Goal: Information Seeking & Learning: Learn about a topic

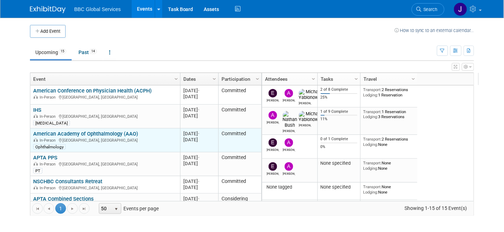
click at [106, 132] on link "American Academy of Ophthalmology (AAO)" at bounding box center [85, 134] width 105 height 6
click at [82, 132] on link "American Academy of Ophthalmology (AAO)" at bounding box center [85, 134] width 105 height 6
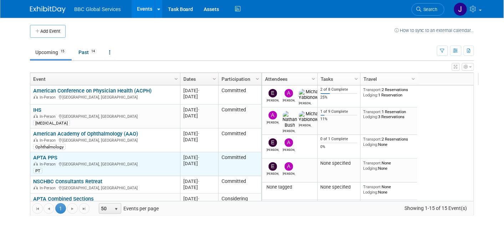
click at [47, 158] on link "APTA PPS" at bounding box center [45, 158] width 24 height 6
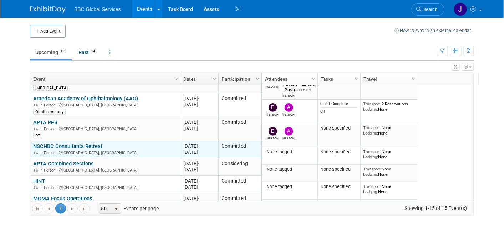
click at [103, 147] on div "NSCHBC Consultants Retreat In-Person Phoenix, AZ" at bounding box center [105, 149] width 144 height 12
drag, startPoint x: 28, startPoint y: 146, endPoint x: 48, endPoint y: 146, distance: 20.0
click at [48, 146] on td "NSCHBC Consultants Retreat NSCHBC Consultants Retreat In-Person Phoenix, AZ" at bounding box center [105, 149] width 150 height 17
copy link "NSCHBC"
click at [76, 144] on link "NSCHBC Consultants Retreat" at bounding box center [67, 146] width 69 height 6
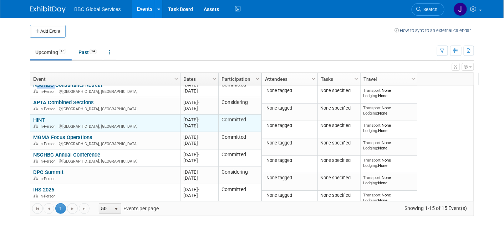
scroll to position [100, 0]
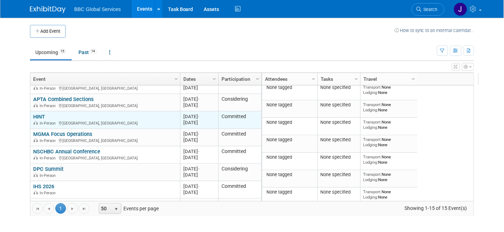
drag, startPoint x: 42, startPoint y: 114, endPoint x: 26, endPoint y: 117, distance: 15.8
click at [30, 117] on td "HINT HINT In-Person Nashville, TN" at bounding box center [105, 120] width 150 height 17
copy link "HINT"
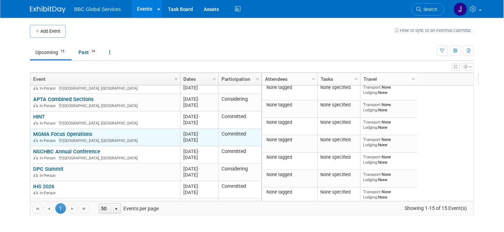
drag, startPoint x: 28, startPoint y: 134, endPoint x: 92, endPoint y: 133, distance: 64.2
click at [92, 133] on td "MGMA Focus Operations MGMA Focus Operations In-Person Charlotte, NC" at bounding box center [105, 137] width 150 height 17
copy link "MGMA Focus Operations"
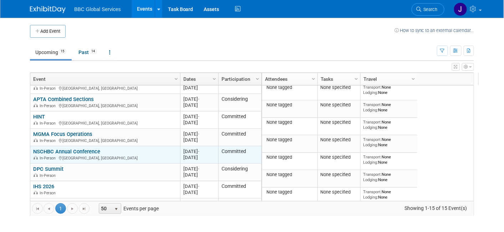
click at [102, 157] on div "In-Person Cleveland, OH" at bounding box center [105, 158] width 144 height 6
drag, startPoint x: 97, startPoint y: 151, endPoint x: 27, endPoint y: 151, distance: 69.9
click at [30, 151] on td "NSCHBC Annual Conference NSCHBC Annual Conference In-Person Cleveland, OH" at bounding box center [105, 154] width 150 height 17
copy link "NSCHBC Annual Conference"
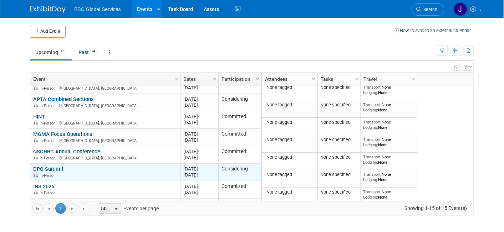
click at [68, 176] on div "In-Person" at bounding box center [105, 176] width 144 height 6
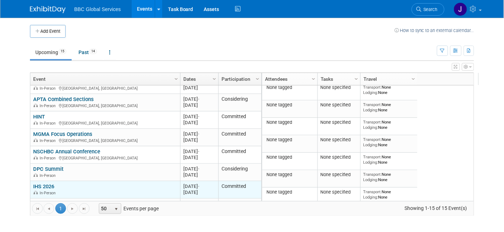
click at [61, 188] on div "IHS 2026 In-Person" at bounding box center [105, 190] width 144 height 12
drag, startPoint x: 28, startPoint y: 186, endPoint x: 56, endPoint y: 187, distance: 28.2
click at [56, 187] on td "IHS 2026 IHS 2026 In-Person" at bounding box center [105, 189] width 150 height 17
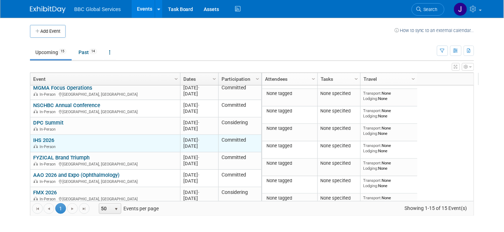
scroll to position [147, 0]
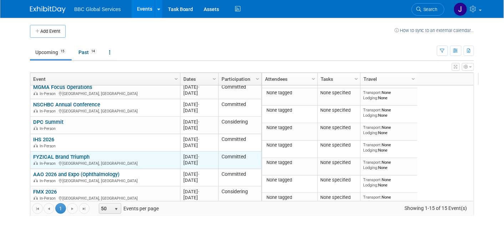
click at [30, 158] on td "FYZICAL Brand Triumph FYZICAL Brand Triumph In-Person Chicago, IL" at bounding box center [105, 160] width 150 height 17
drag, startPoint x: 28, startPoint y: 158, endPoint x: 87, endPoint y: 157, distance: 59.5
click at [87, 157] on td "FYZICAL Brand Triumph FYZICAL Brand Triumph In-Person Chicago, IL" at bounding box center [105, 160] width 150 height 17
copy link "FYZICAL Brand Triumph"
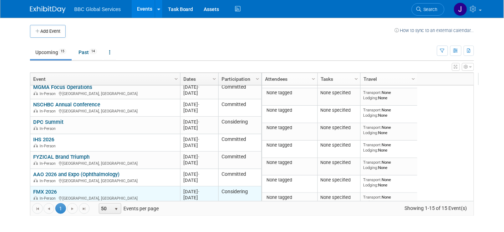
click at [111, 189] on div "FMX 2026 In-Person Nashville, TN" at bounding box center [105, 195] width 144 height 12
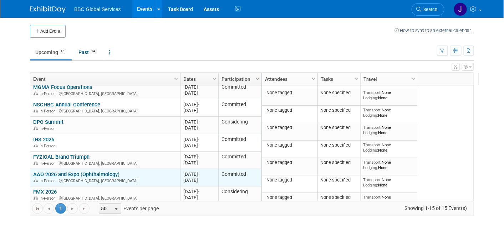
drag, startPoint x: 119, startPoint y: 174, endPoint x: 27, endPoint y: 173, distance: 92.3
click at [30, 173] on td "AAO 2026 and Expo (Ophthalmology) AAO 2026 and Expo (Ophthalmology) In-Person N…" at bounding box center [105, 177] width 150 height 17
copy link "AAO 2026 and Expo (Ophthalmology)"
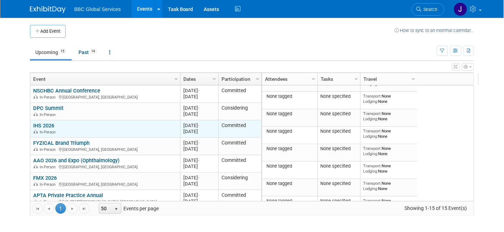
scroll to position [167, 0]
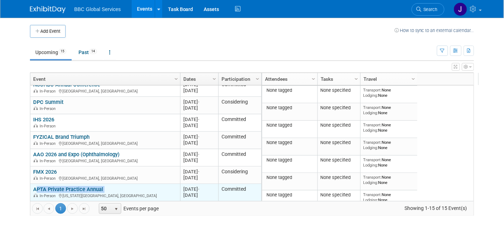
drag, startPoint x: 29, startPoint y: 189, endPoint x: 103, endPoint y: 192, distance: 74.6
click at [103, 193] on td "APTA Private Practice Annual APTA Private Practice Annual In-Person Colorado Sp…" at bounding box center [105, 192] width 150 height 17
copy div "APTA Private Practice Annual"
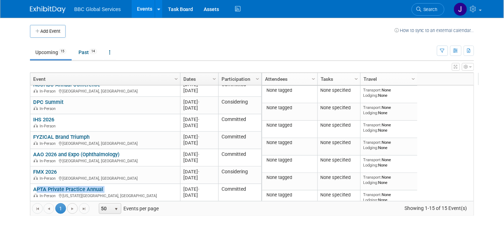
click at [70, 209] on span "Go to the next page" at bounding box center [73, 209] width 6 height 6
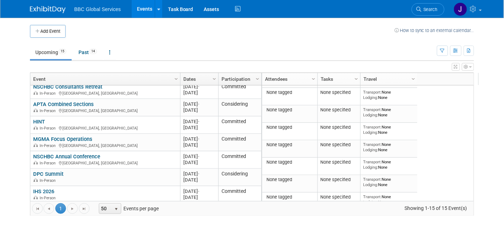
scroll to position [0, 0]
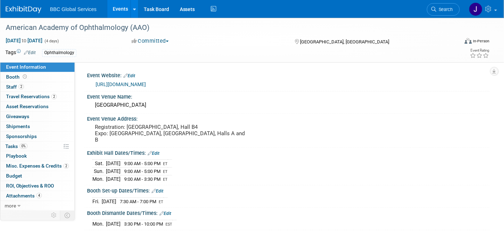
click at [132, 84] on link "[URL][DOMAIN_NAME]" at bounding box center [121, 85] width 50 height 6
click at [121, 83] on link "[URL][DOMAIN_NAME]" at bounding box center [121, 85] width 50 height 6
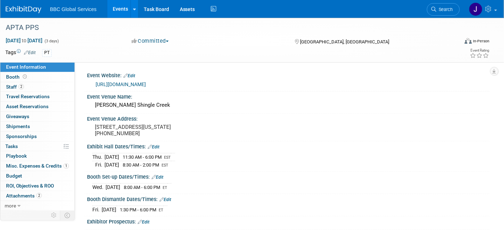
click at [145, 85] on link "https://ppsapta.org/events/apta-private-practice-annual-conference-2025" at bounding box center [121, 85] width 50 height 6
click at [138, 84] on link "[URL][DOMAIN_NAME]" at bounding box center [121, 85] width 50 height 6
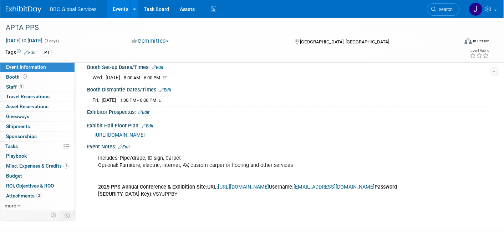
scroll to position [114, 0]
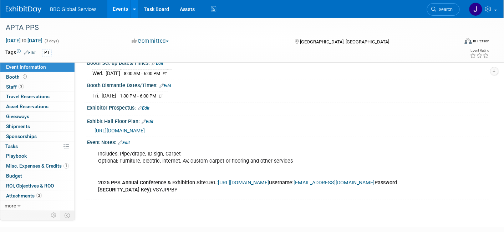
click at [145, 128] on span "https://www.conferenceharvester.com/floorplan/v2/index.asp?EventKey=XOOINGCY" at bounding box center [119, 131] width 50 height 6
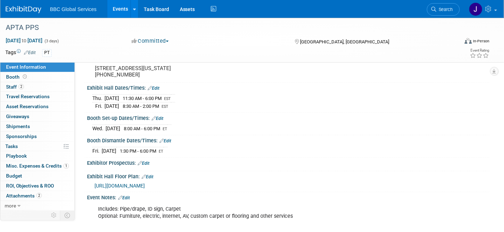
scroll to position [0, 0]
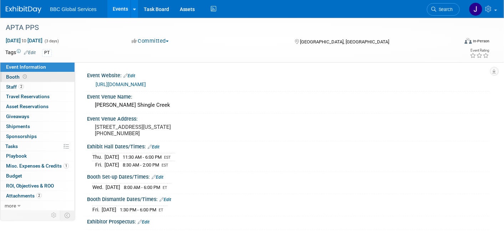
click at [11, 73] on link "Booth" at bounding box center [37, 77] width 74 height 10
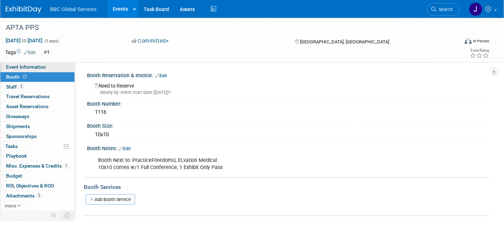
click at [22, 70] on span "Event Information" at bounding box center [26, 67] width 40 height 6
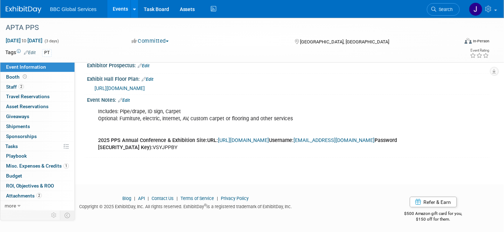
scroll to position [157, 0]
click at [33, 167] on span "Misc. Expenses & Credits 1" at bounding box center [37, 166] width 63 height 6
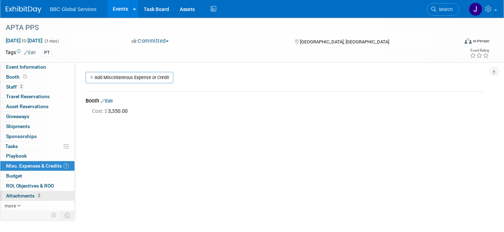
click at [28, 196] on span "Attachments 2" at bounding box center [24, 196] width 36 height 6
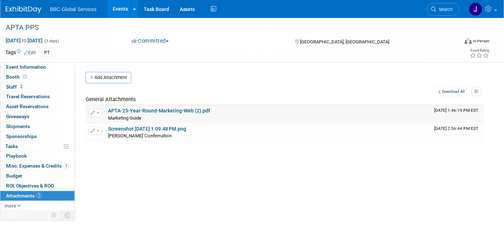
click at [159, 108] on link "APTA-25-Year-Round-Marketing-Web (2).pdf" at bounding box center [159, 111] width 102 height 6
click at [175, 110] on link "APTA-25-Year-Round-Marketing-Web (2).pdf" at bounding box center [159, 111] width 102 height 6
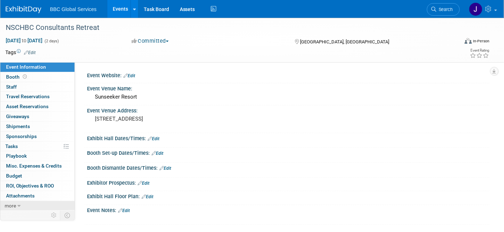
click at [11, 206] on span "more" at bounding box center [10, 206] width 11 height 6
